Goal: Task Accomplishment & Management: Manage account settings

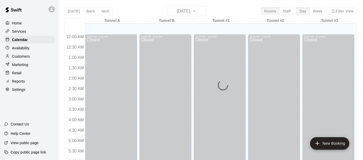
scroll to position [352, 0]
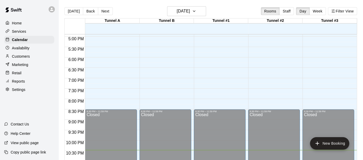
click at [19, 25] on p "Home" at bounding box center [17, 23] width 10 height 5
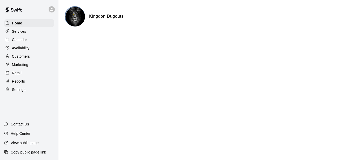
click at [21, 32] on p "Services" at bounding box center [19, 31] width 14 height 5
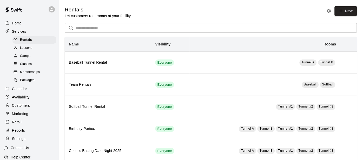
scroll to position [10, 0]
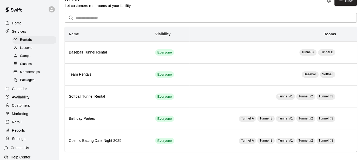
click at [28, 46] on span "Lessons" at bounding box center [26, 48] width 12 height 5
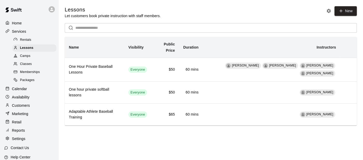
click at [33, 59] on div "Camps" at bounding box center [34, 56] width 44 height 7
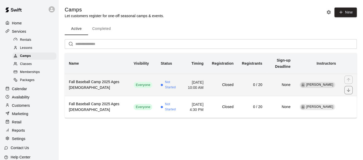
click at [234, 86] on h6 "Closed" at bounding box center [223, 85] width 22 height 6
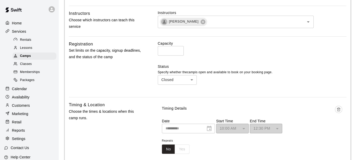
scroll to position [235, 0]
click at [193, 79] on body "**********" at bounding box center [181, 84] width 363 height 639
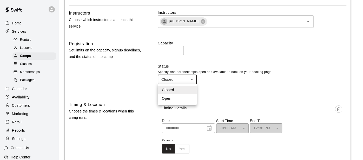
click at [183, 99] on li "Open" at bounding box center [177, 98] width 39 height 9
type input "****"
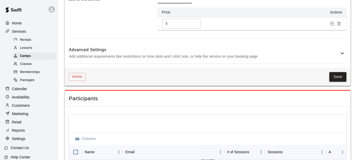
scroll to position [507, 0]
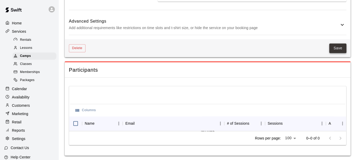
click at [340, 44] on button "Save" at bounding box center [337, 48] width 17 height 10
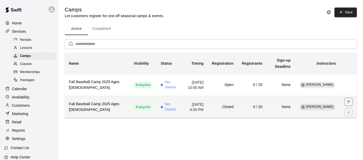
click at [258, 110] on td "0 / 20" at bounding box center [252, 107] width 29 height 22
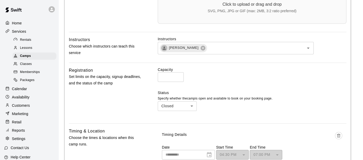
scroll to position [208, 0]
click at [193, 104] on body "**********" at bounding box center [181, 111] width 363 height 639
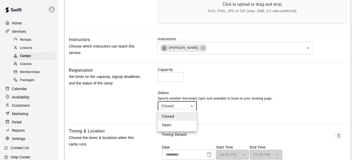
click at [182, 127] on li "Open" at bounding box center [177, 125] width 39 height 9
type input "****"
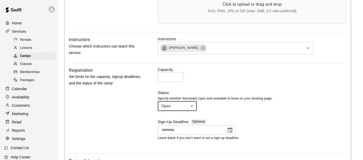
scroll to position [507, 0]
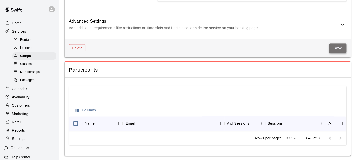
click at [342, 47] on button "Save" at bounding box center [337, 48] width 17 height 10
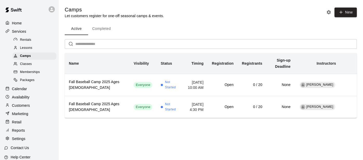
click at [20, 25] on p "Home" at bounding box center [17, 23] width 10 height 5
